Goal: Check status: Check status

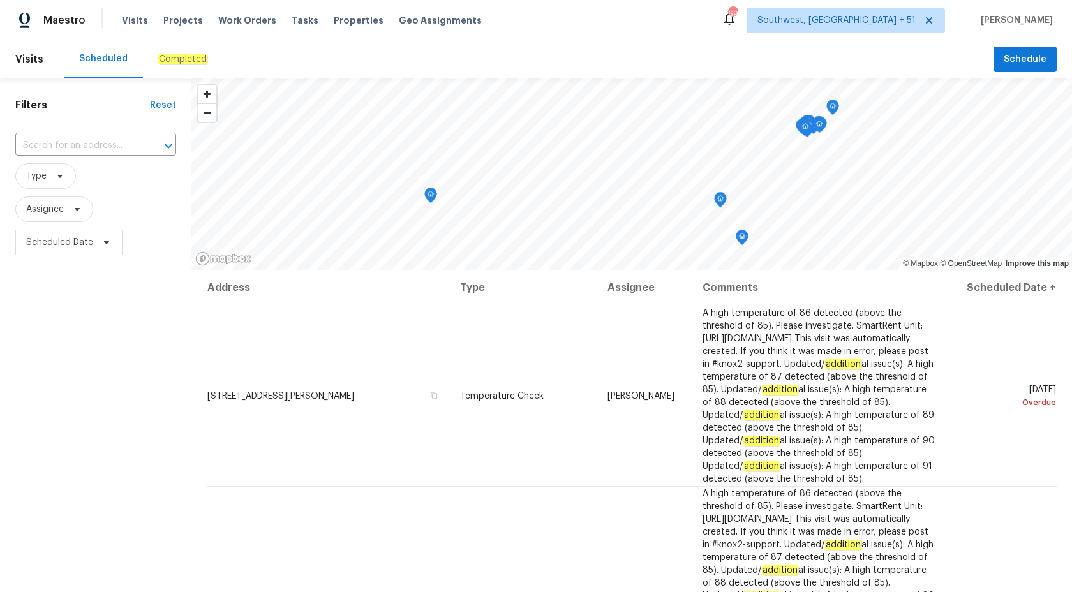
click at [174, 64] on em "Completed" at bounding box center [182, 59] width 49 height 10
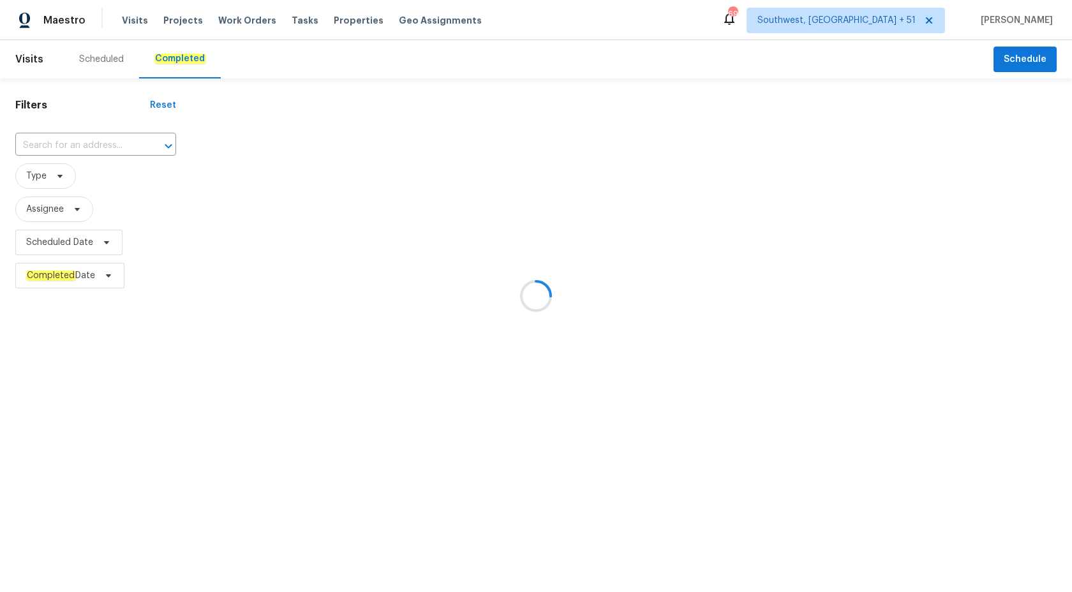
click at [67, 144] on div at bounding box center [536, 296] width 1072 height 592
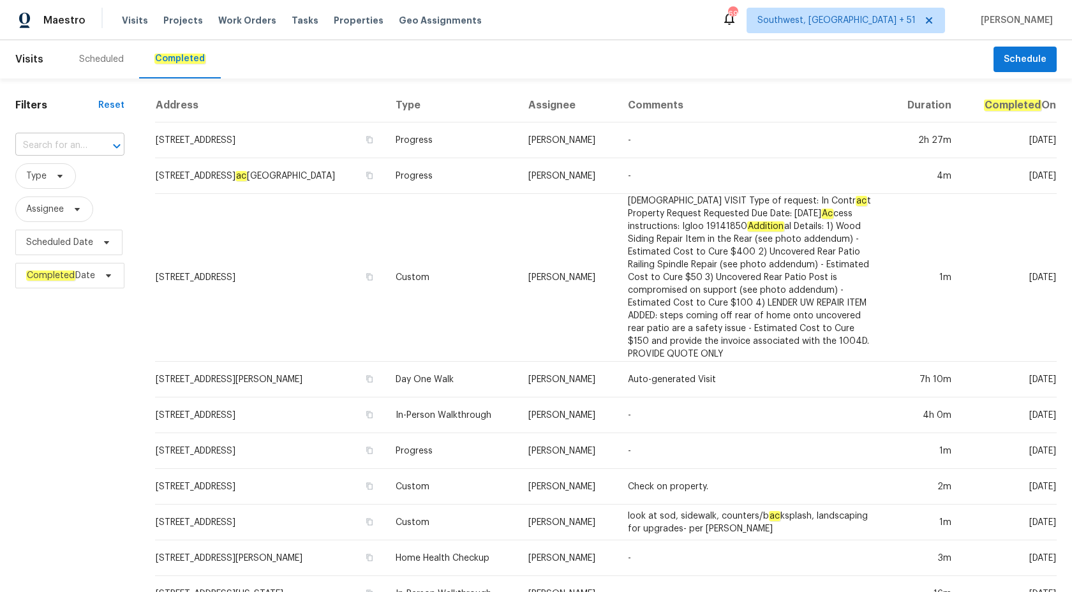
click at [67, 144] on input "text" at bounding box center [51, 146] width 73 height 20
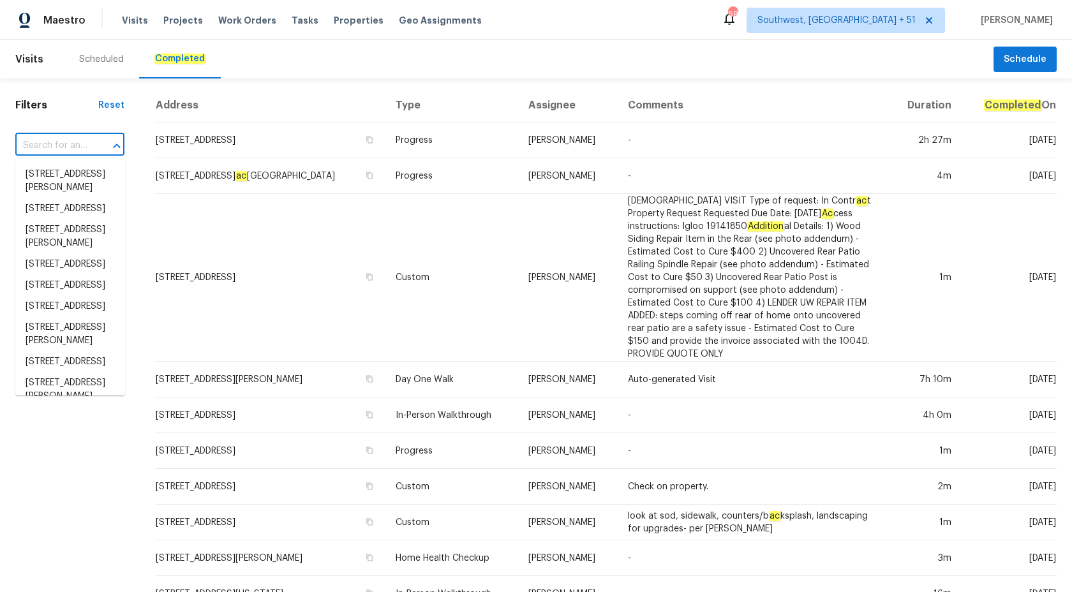
paste input "[STREET_ADDRESS]"
type input "[STREET_ADDRESS]"
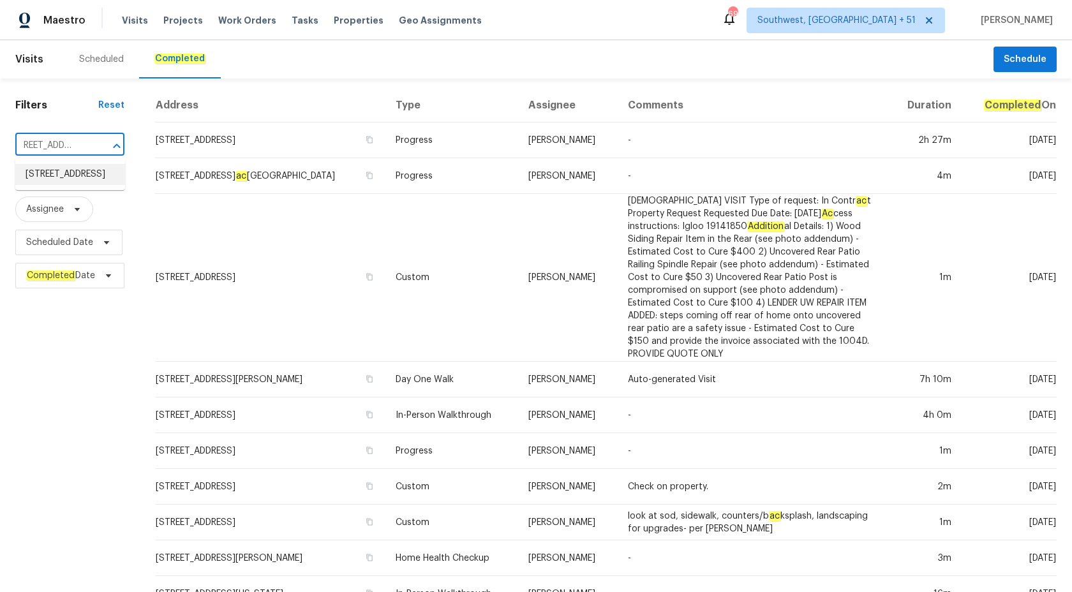
click at [80, 170] on li "[STREET_ADDRESS]" at bounding box center [70, 174] width 110 height 21
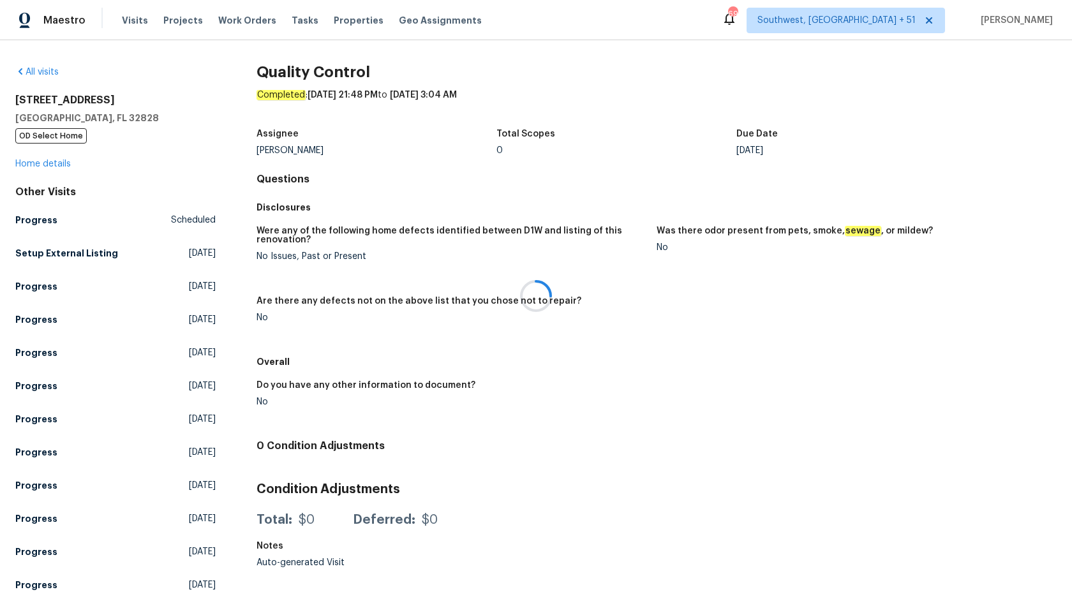
click at [56, 152] on div at bounding box center [536, 296] width 1072 height 592
click at [49, 161] on link "Home details" at bounding box center [43, 164] width 56 height 9
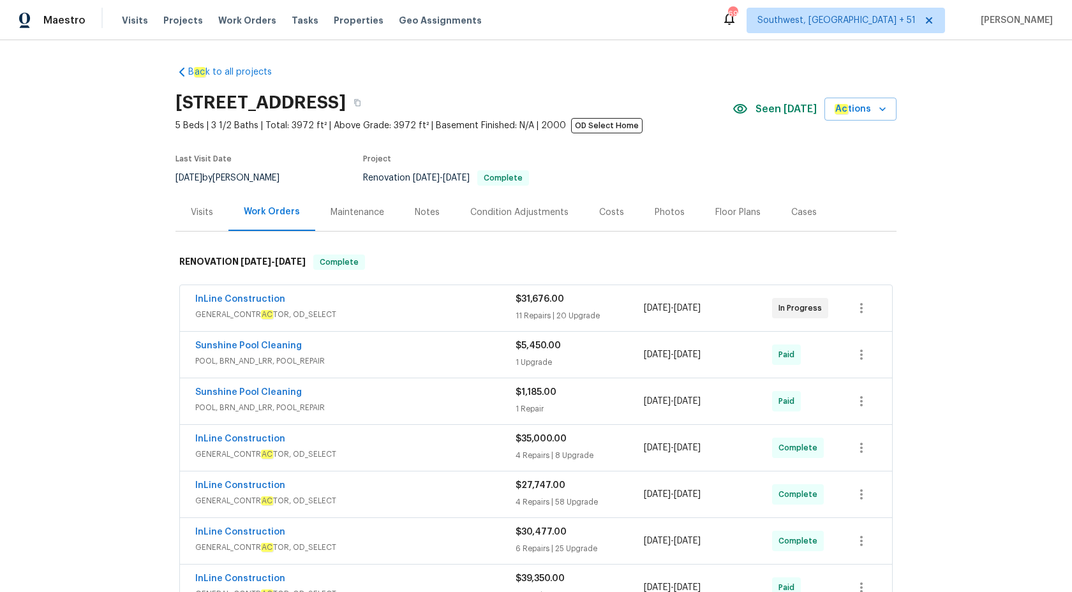
click at [444, 307] on div "InLine Construction" at bounding box center [355, 300] width 320 height 15
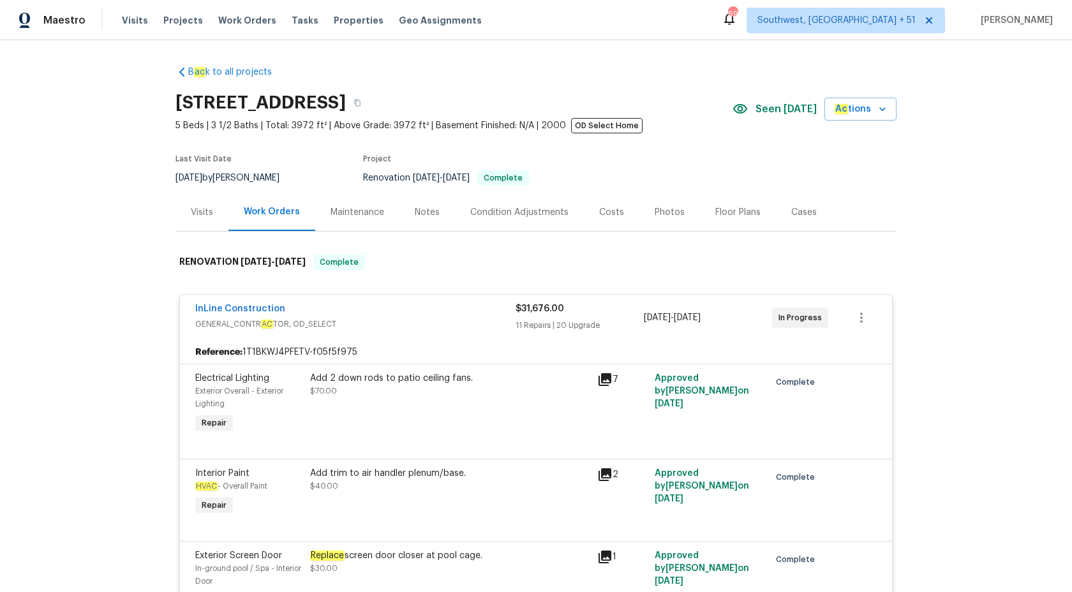
click at [492, 317] on div "InLine Construction" at bounding box center [355, 310] width 320 height 15
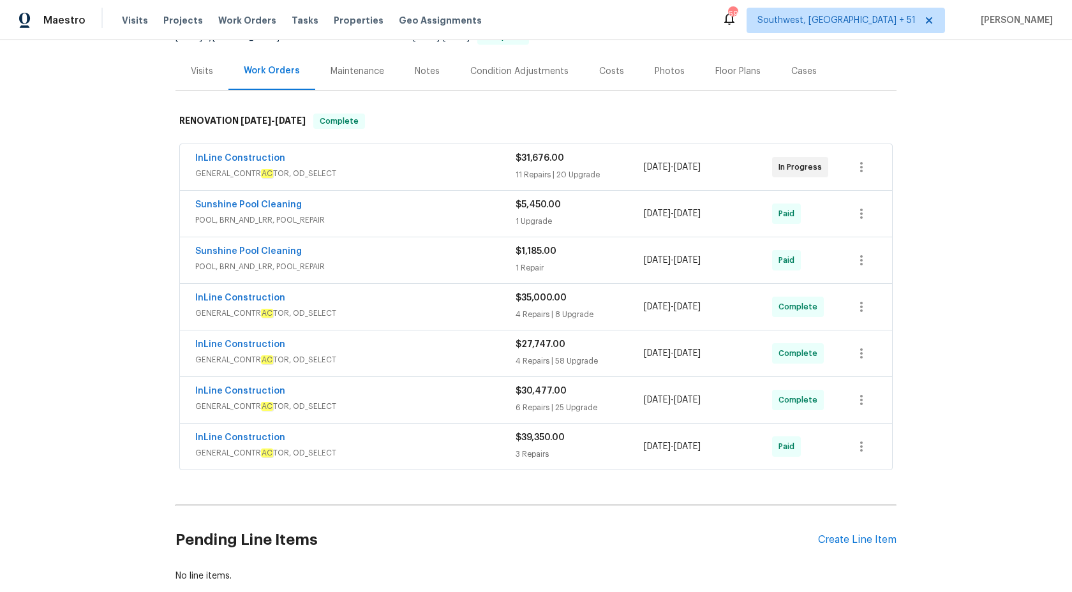
scroll to position [170, 0]
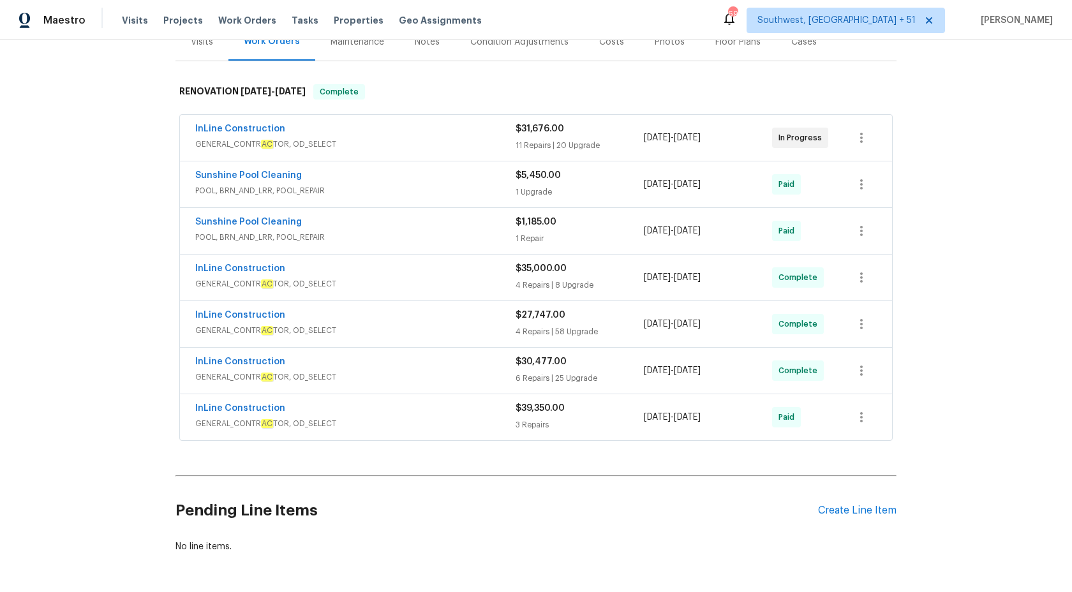
click at [439, 383] on span "GENERAL_CONTR AC TOR, OD_SELECT" at bounding box center [355, 377] width 320 height 13
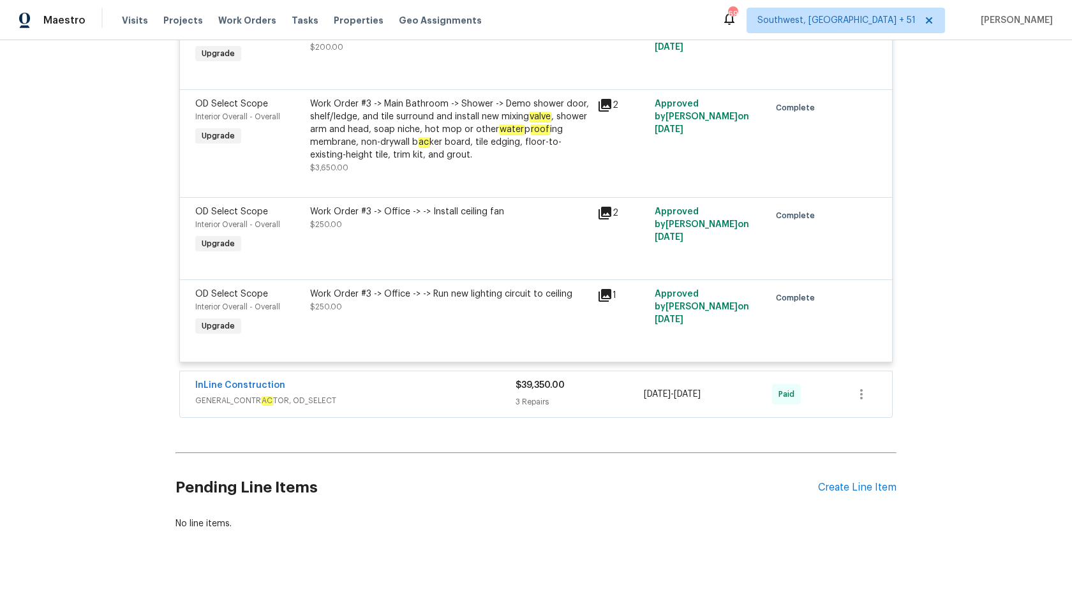
scroll to position [2860, 0]
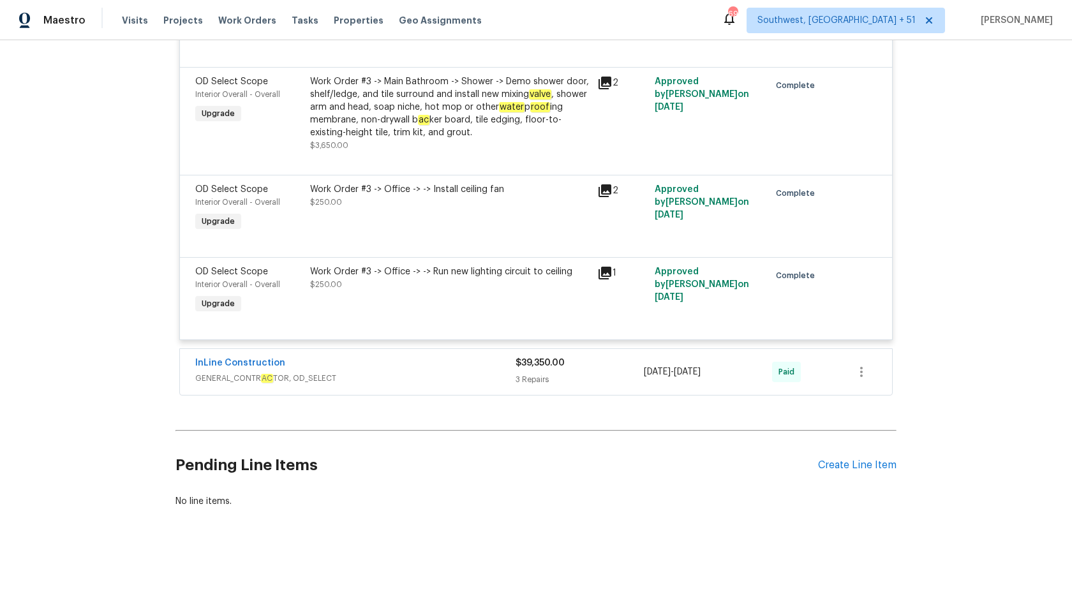
click at [484, 365] on div "InLine Construction" at bounding box center [355, 364] width 320 height 15
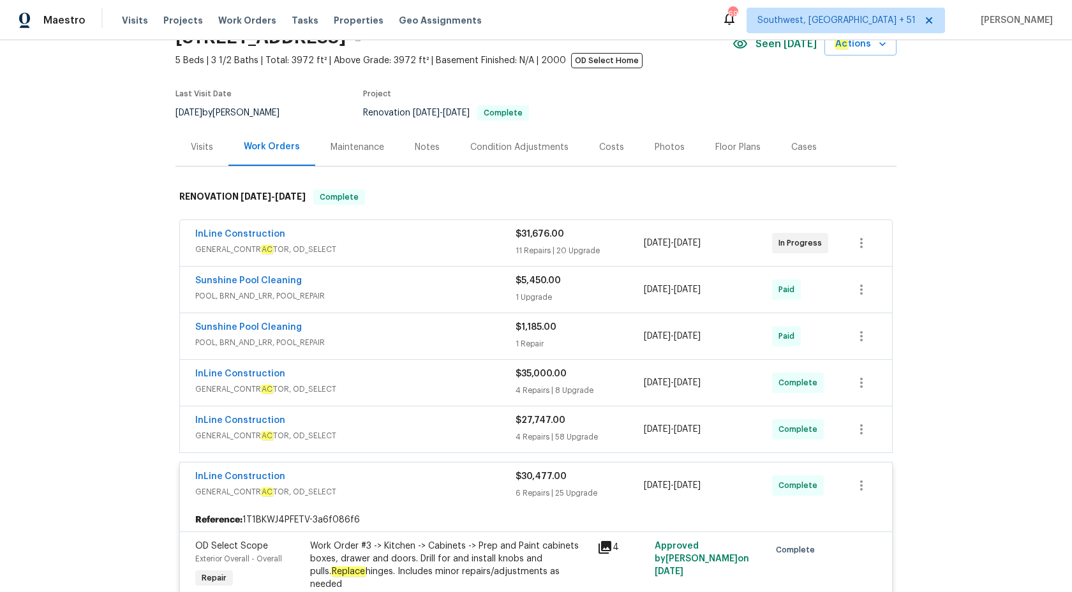
scroll to position [73, 0]
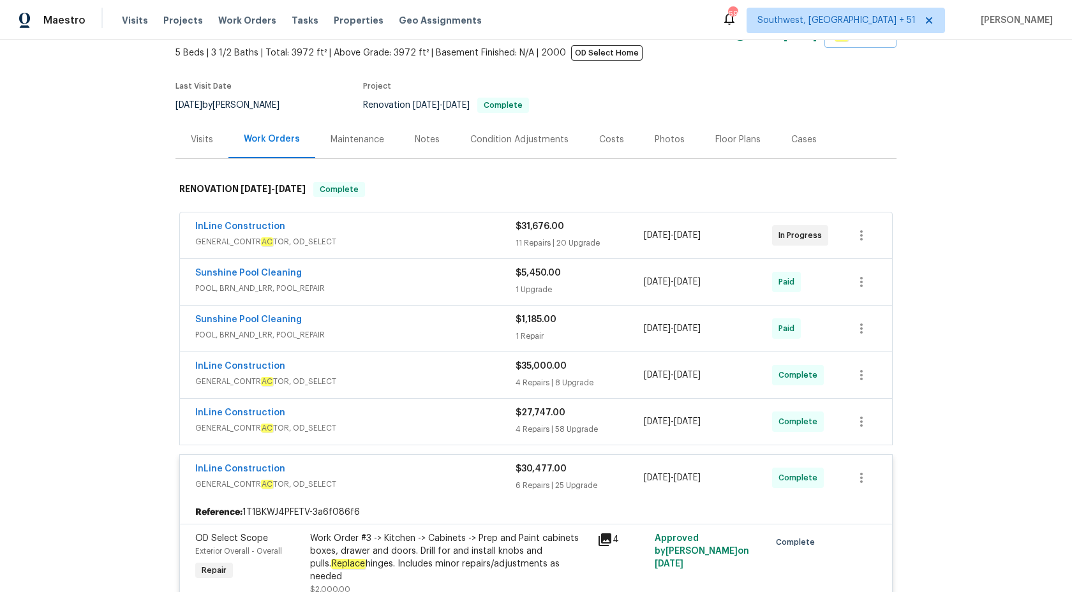
click at [483, 243] on span "GENERAL_CONTR AC TOR, OD_SELECT" at bounding box center [355, 241] width 320 height 13
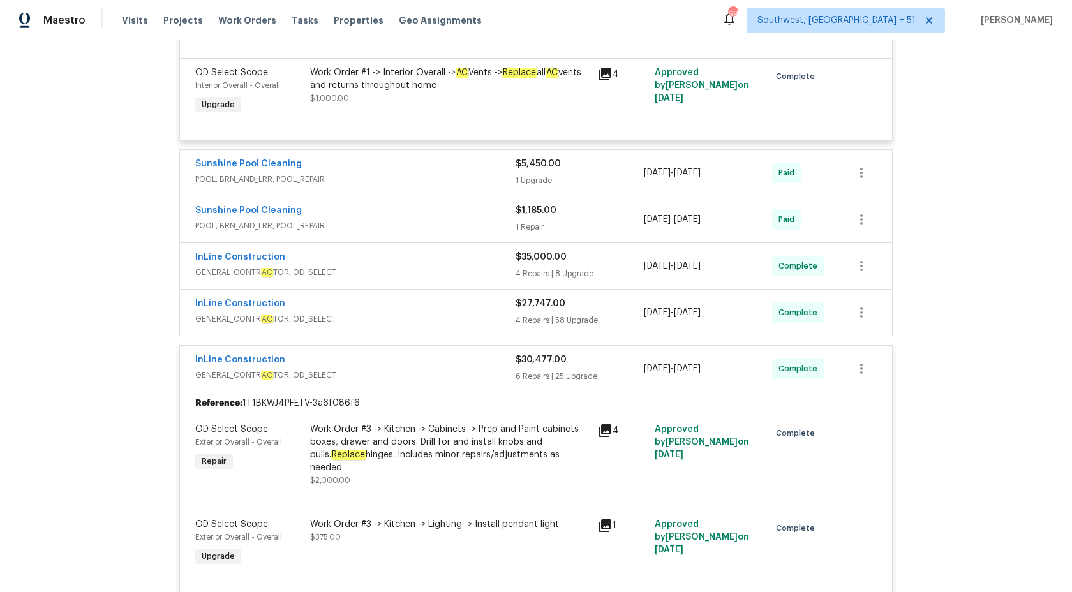
scroll to position [2970, 0]
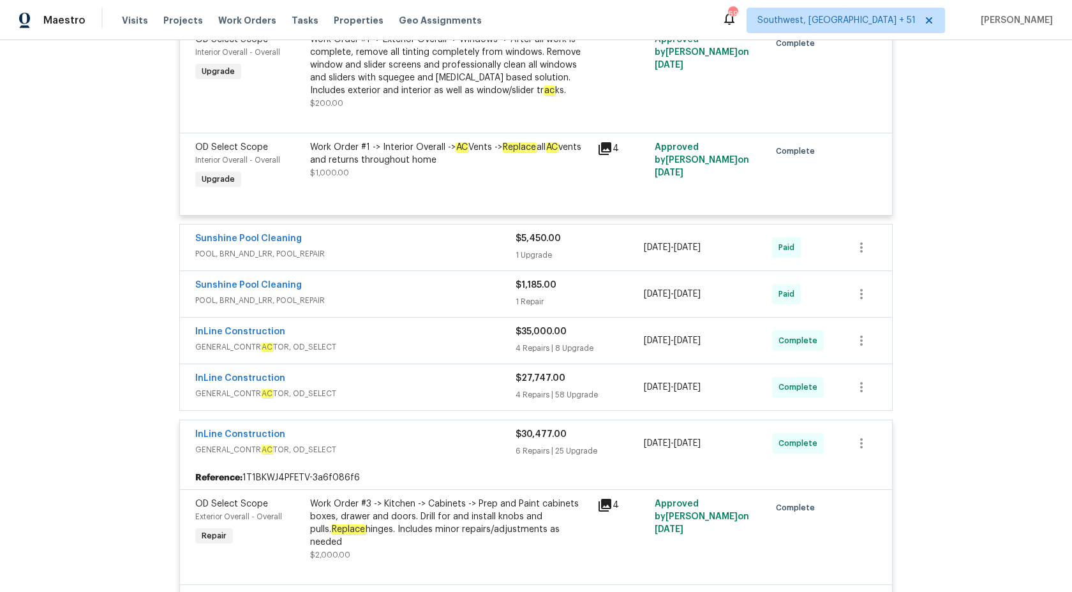
click at [468, 395] on span "GENERAL_CONTR AC TOR, OD_SELECT" at bounding box center [355, 393] width 320 height 13
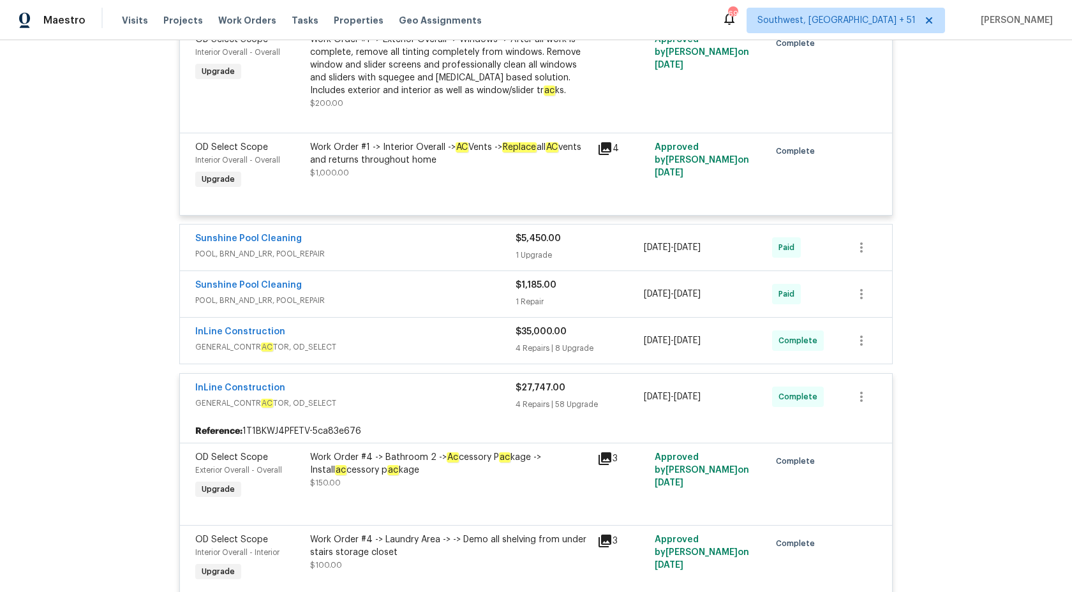
click at [456, 341] on span "GENERAL_CONTR AC TOR, OD_SELECT" at bounding box center [355, 347] width 320 height 13
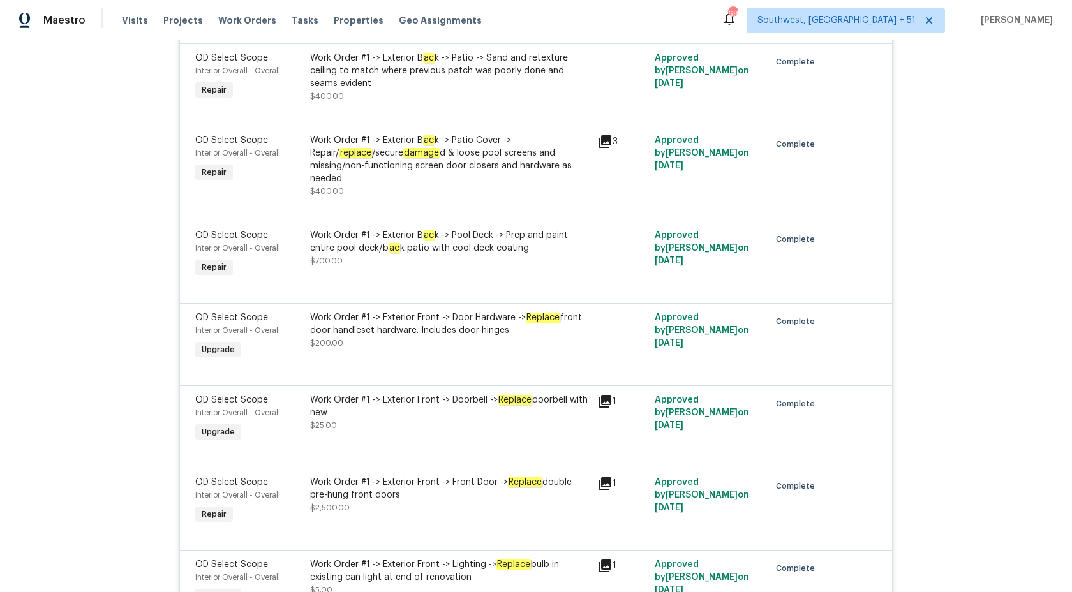
scroll to position [1329, 0]
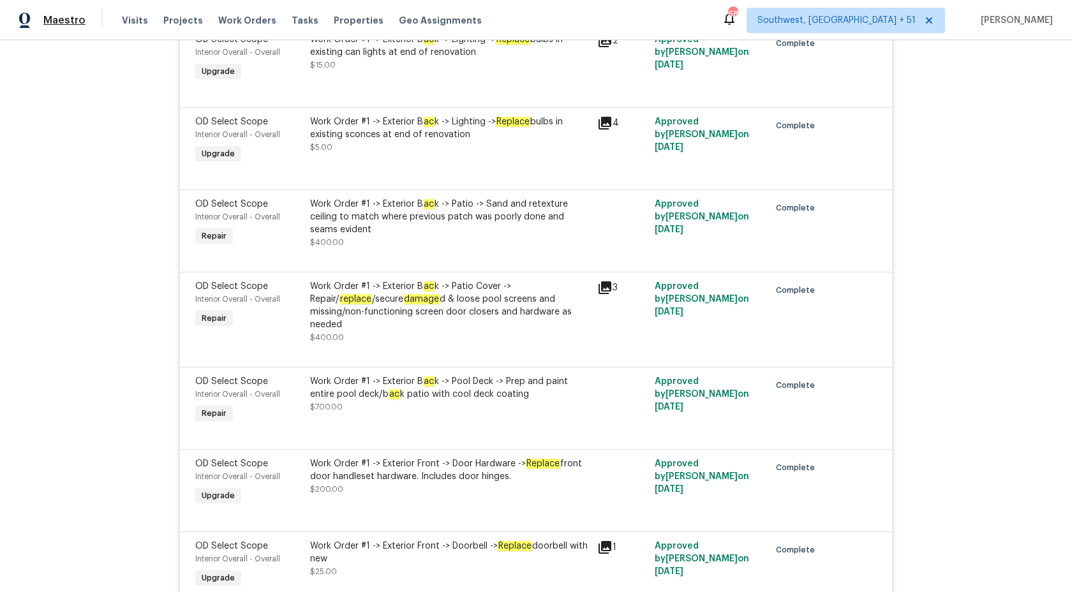
click at [59, 22] on span "Maestro" at bounding box center [64, 20] width 42 height 13
